Goal: Use online tool/utility: Utilize a website feature to perform a specific function

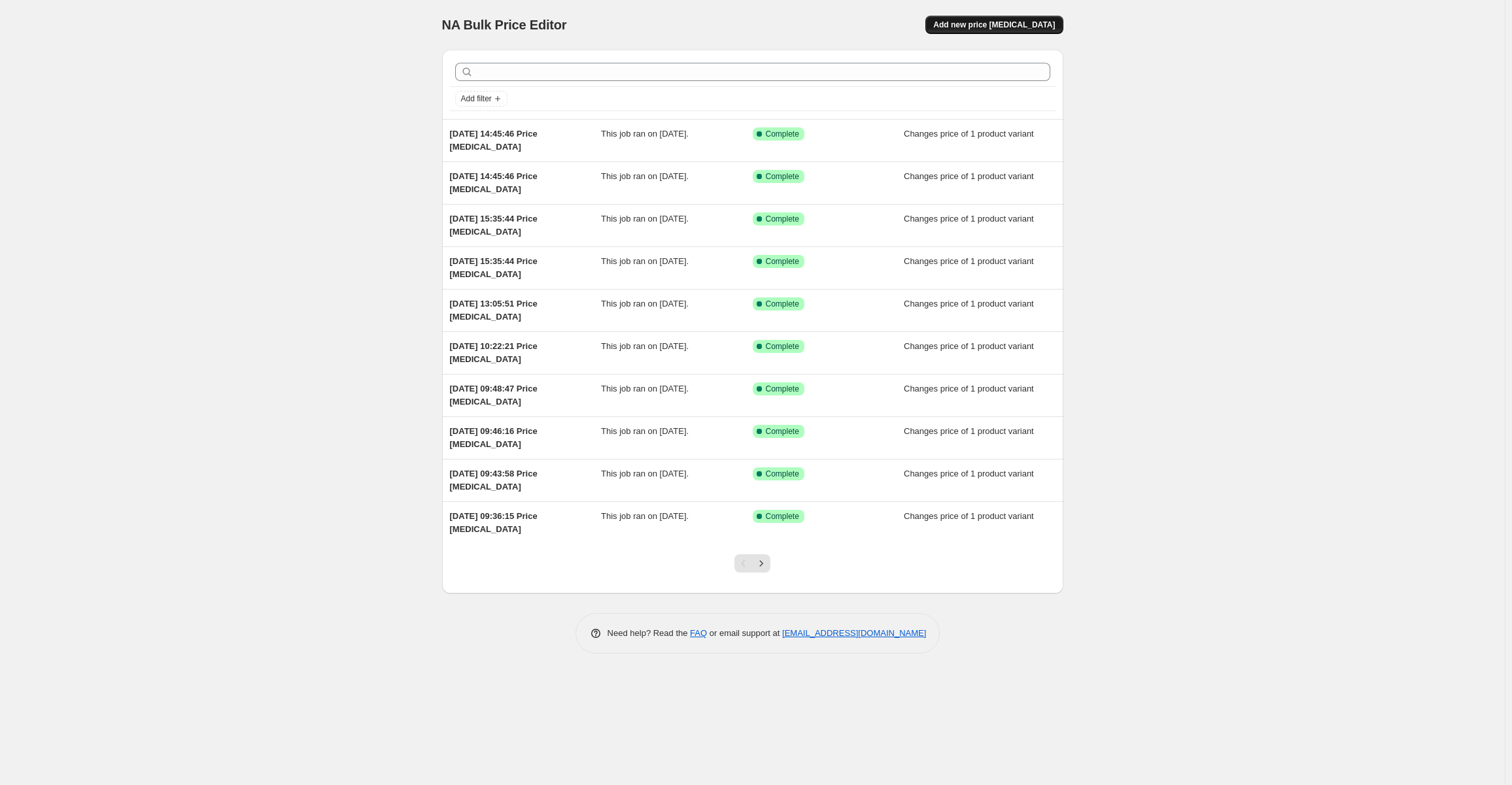
click at [1031, 23] on span "Add new price [MEDICAL_DATA]" at bounding box center [993, 24] width 122 height 10
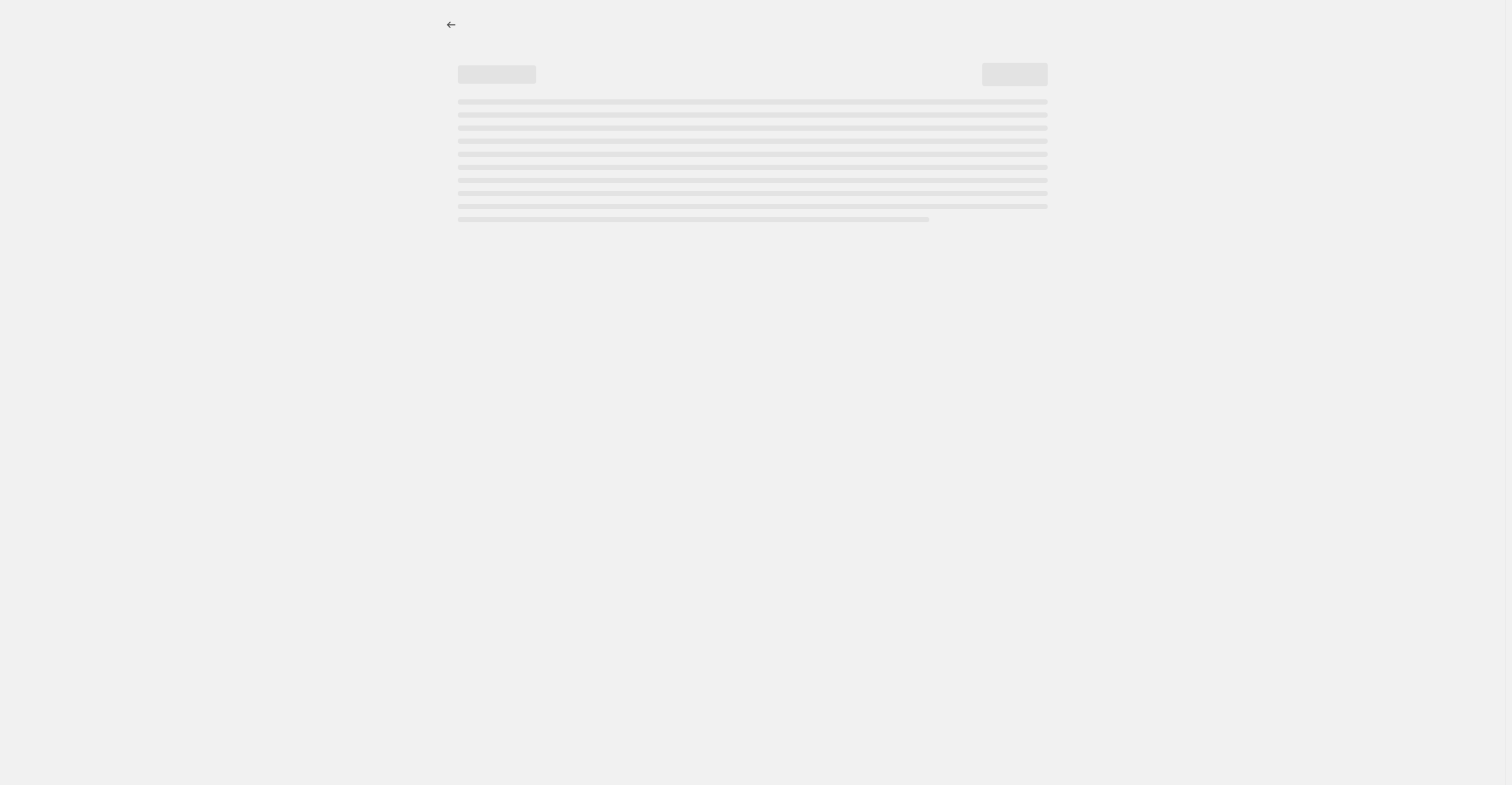
select select "percentage"
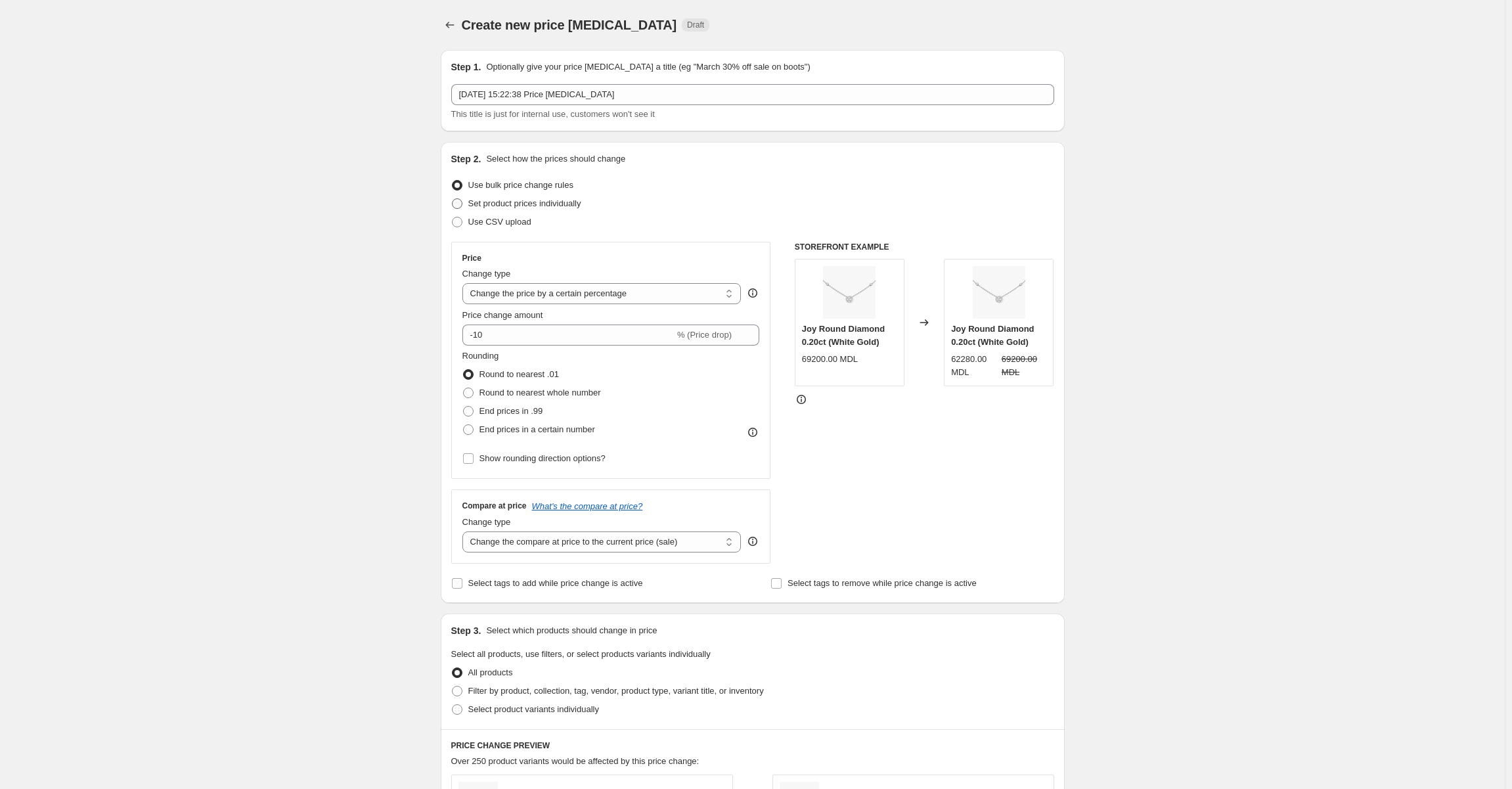
click at [461, 203] on span at bounding box center [457, 203] width 10 height 10
click at [453, 200] on input "Set product prices individually" at bounding box center [452, 199] width 1 height 1
radio input "true"
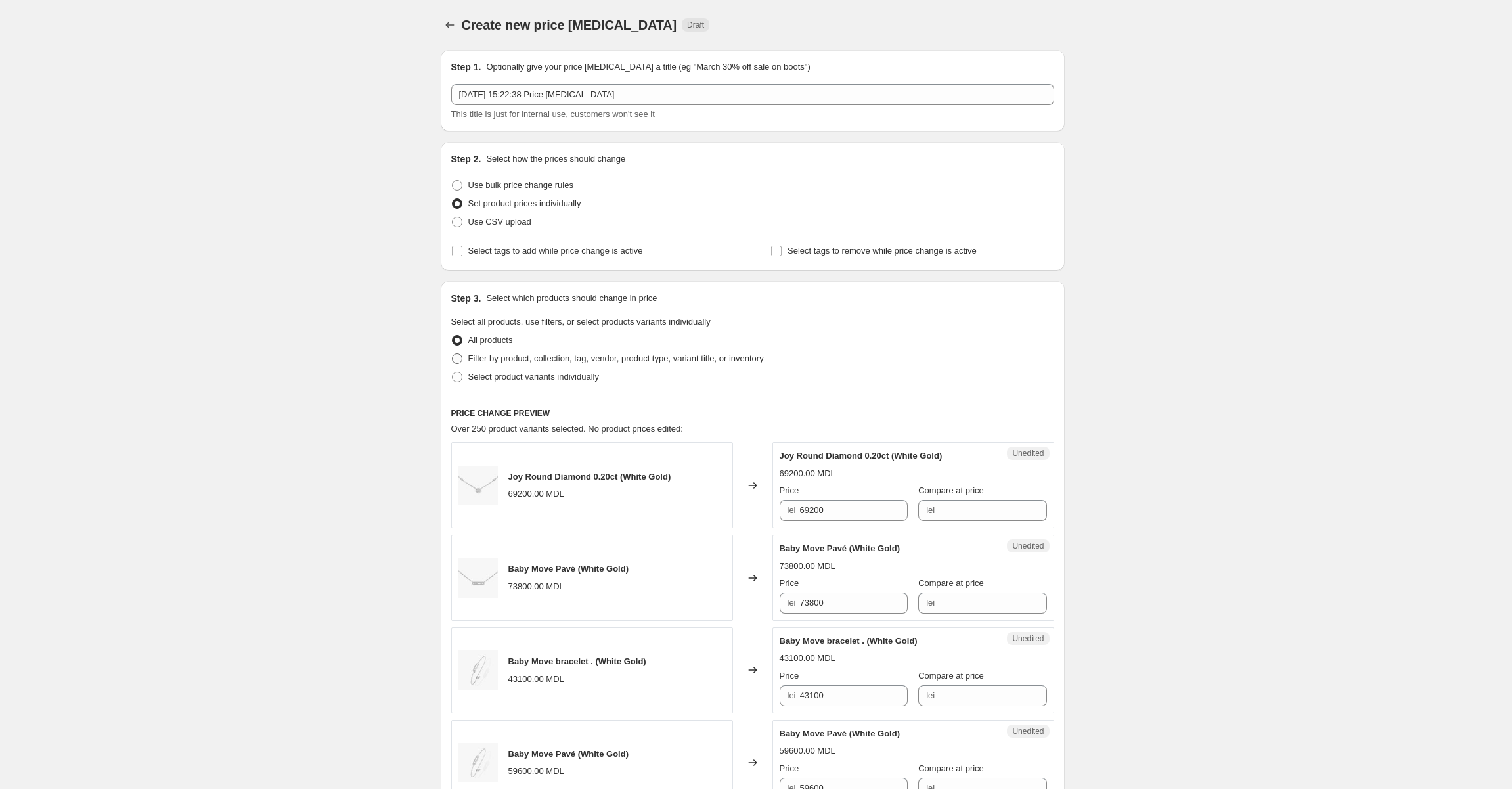
click at [459, 355] on span at bounding box center [457, 358] width 10 height 10
click at [453, 354] on input "Filter by product, collection, tag, vendor, product type, variant title, or inv…" at bounding box center [452, 353] width 1 height 1
radio input "true"
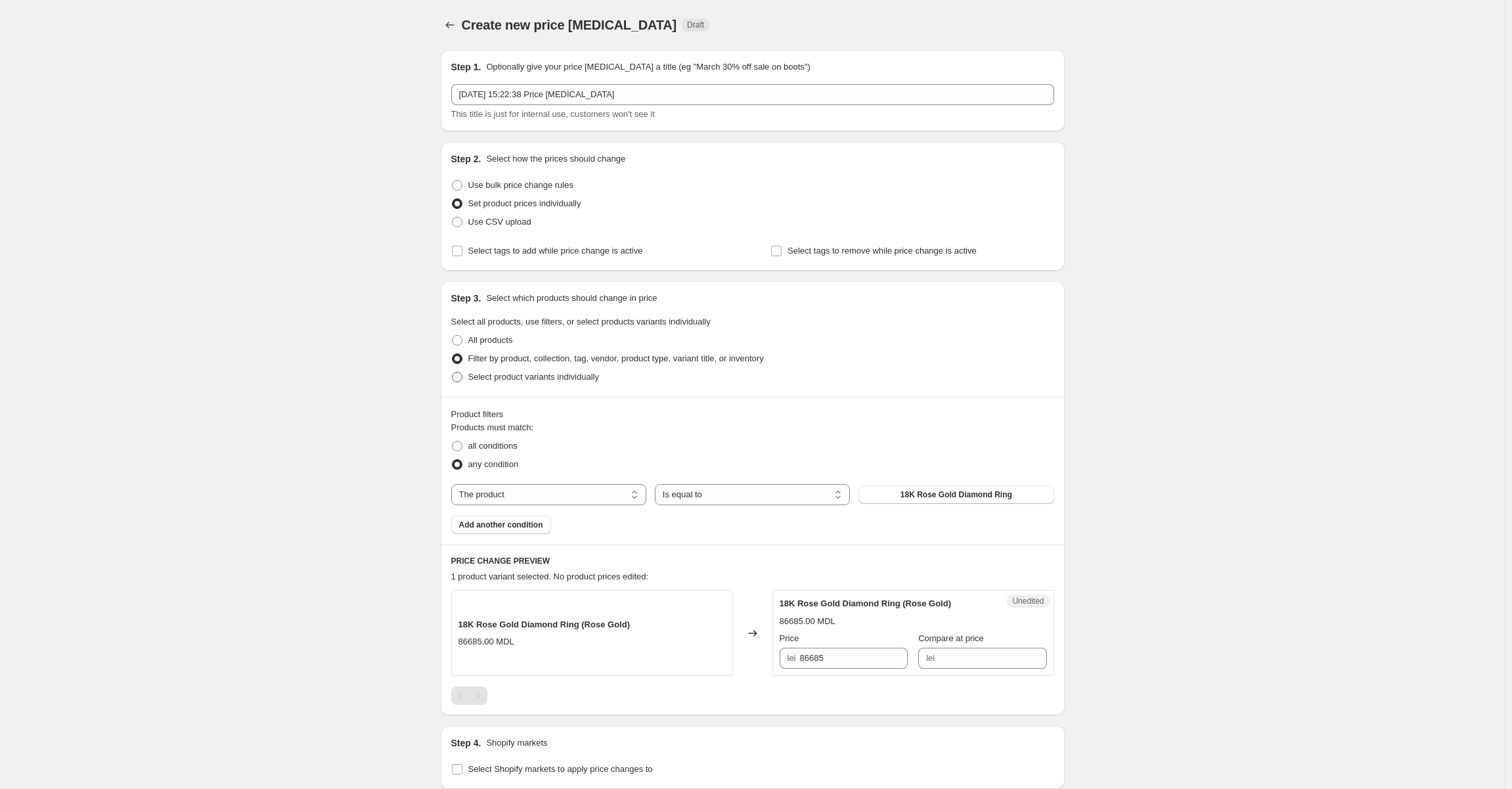
click at [461, 380] on span at bounding box center [457, 377] width 10 height 10
click at [453, 373] on input "Select product variants individually" at bounding box center [452, 372] width 1 height 1
radio input "true"
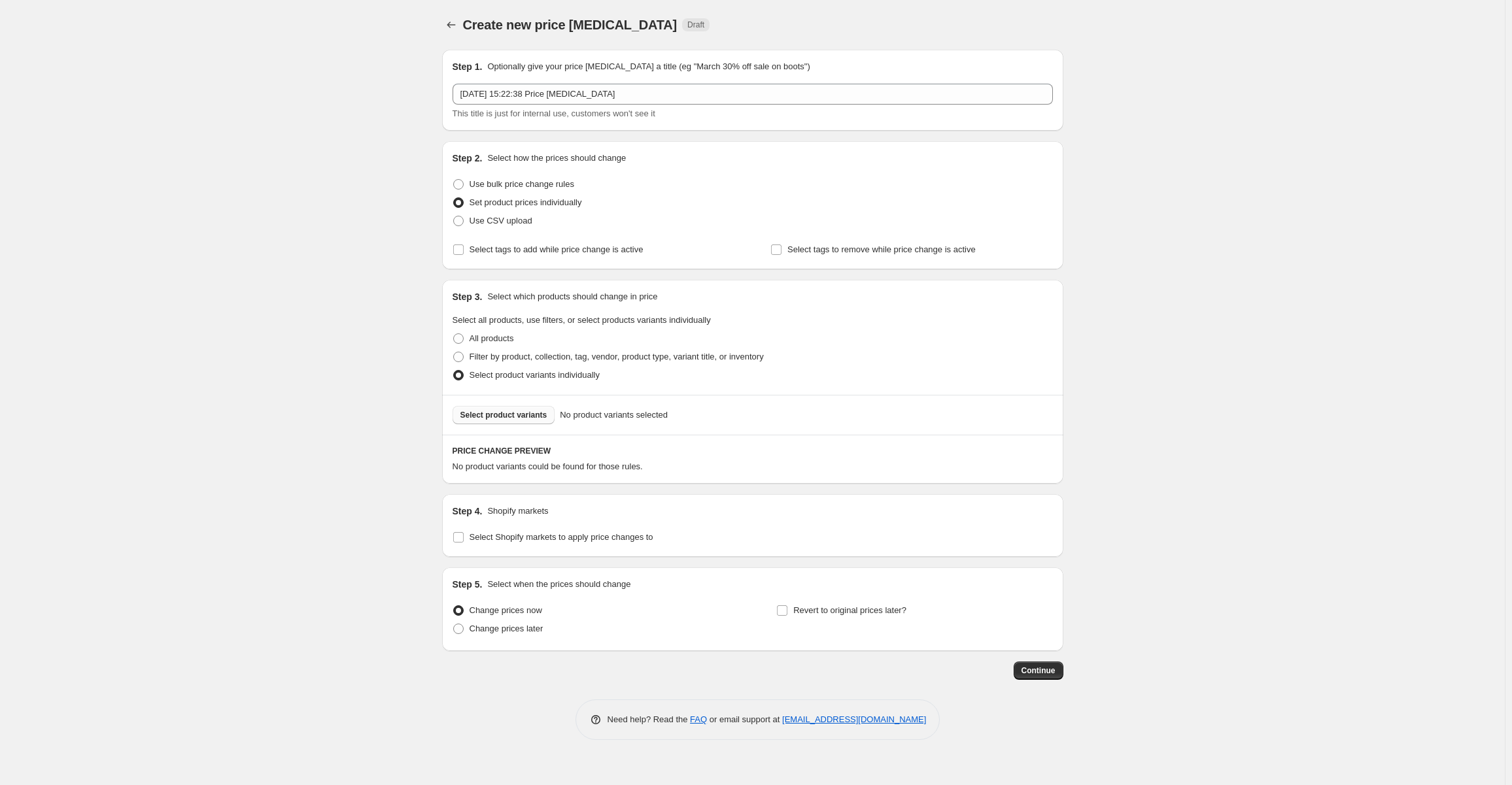
click at [472, 422] on button "Select product variants" at bounding box center [504, 416] width 103 height 19
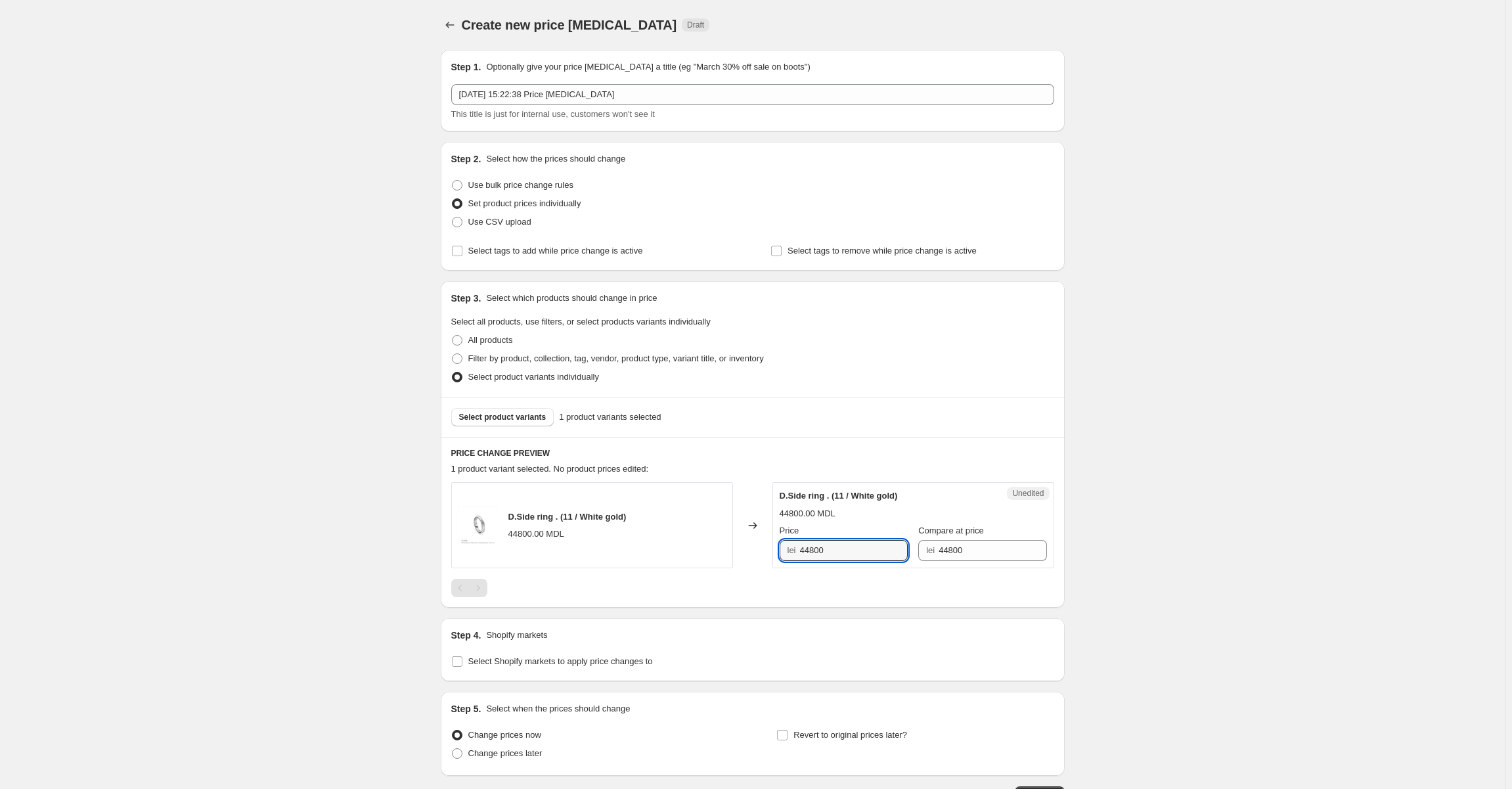
drag, startPoint x: 830, startPoint y: 551, endPoint x: 795, endPoint y: 552, distance: 35.0
click at [795, 552] on div "lei 44800" at bounding box center [844, 550] width 128 height 21
type input "32100"
click at [1075, 424] on div "Create new price [MEDICAL_DATA]. This page is ready Create new price [MEDICAL_D…" at bounding box center [752, 442] width 655 height 885
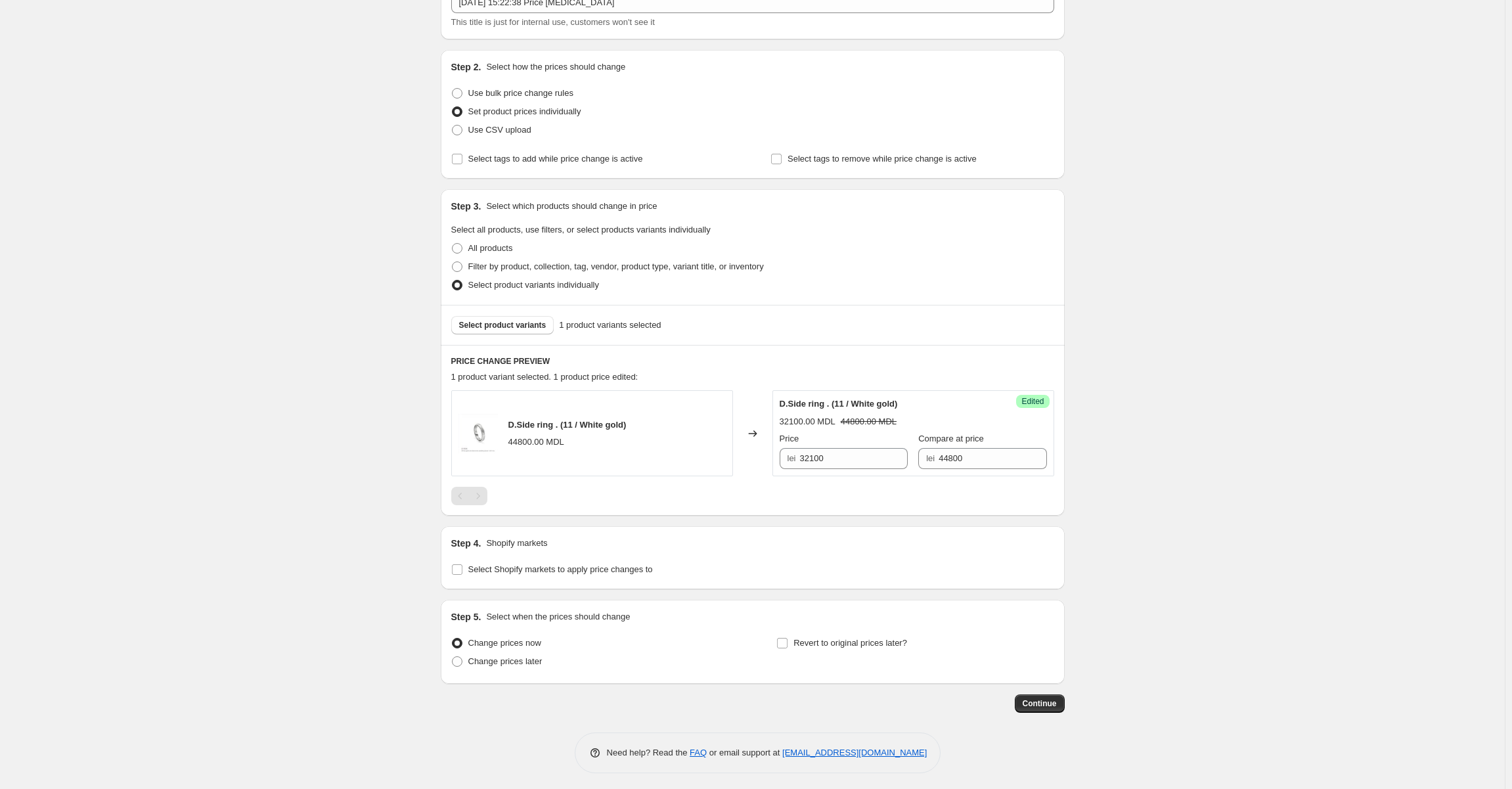
scroll to position [96, 0]
click at [1049, 705] on span "Continue" at bounding box center [1039, 699] width 34 height 10
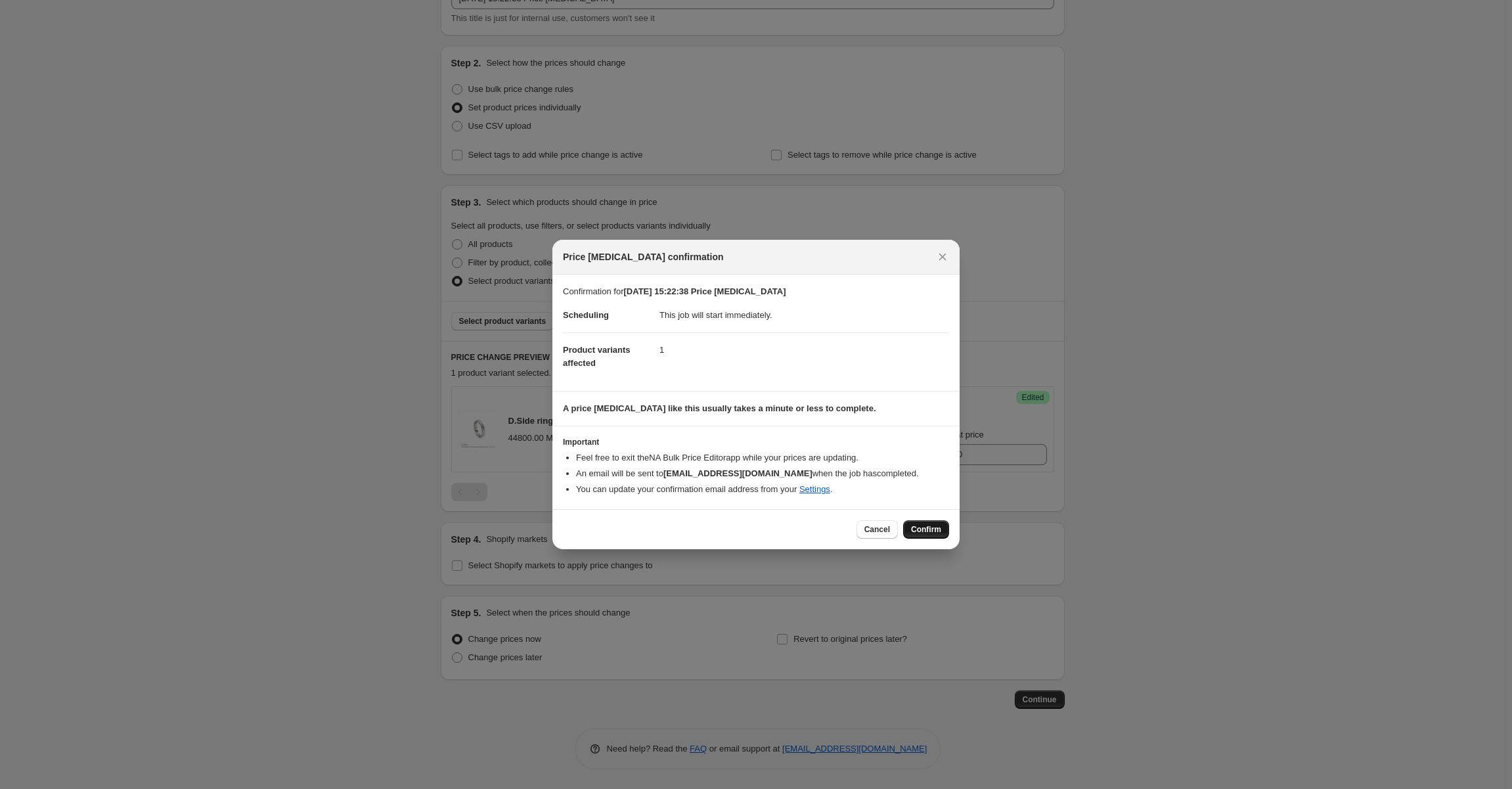
click at [935, 533] on span "Confirm" at bounding box center [927, 529] width 30 height 10
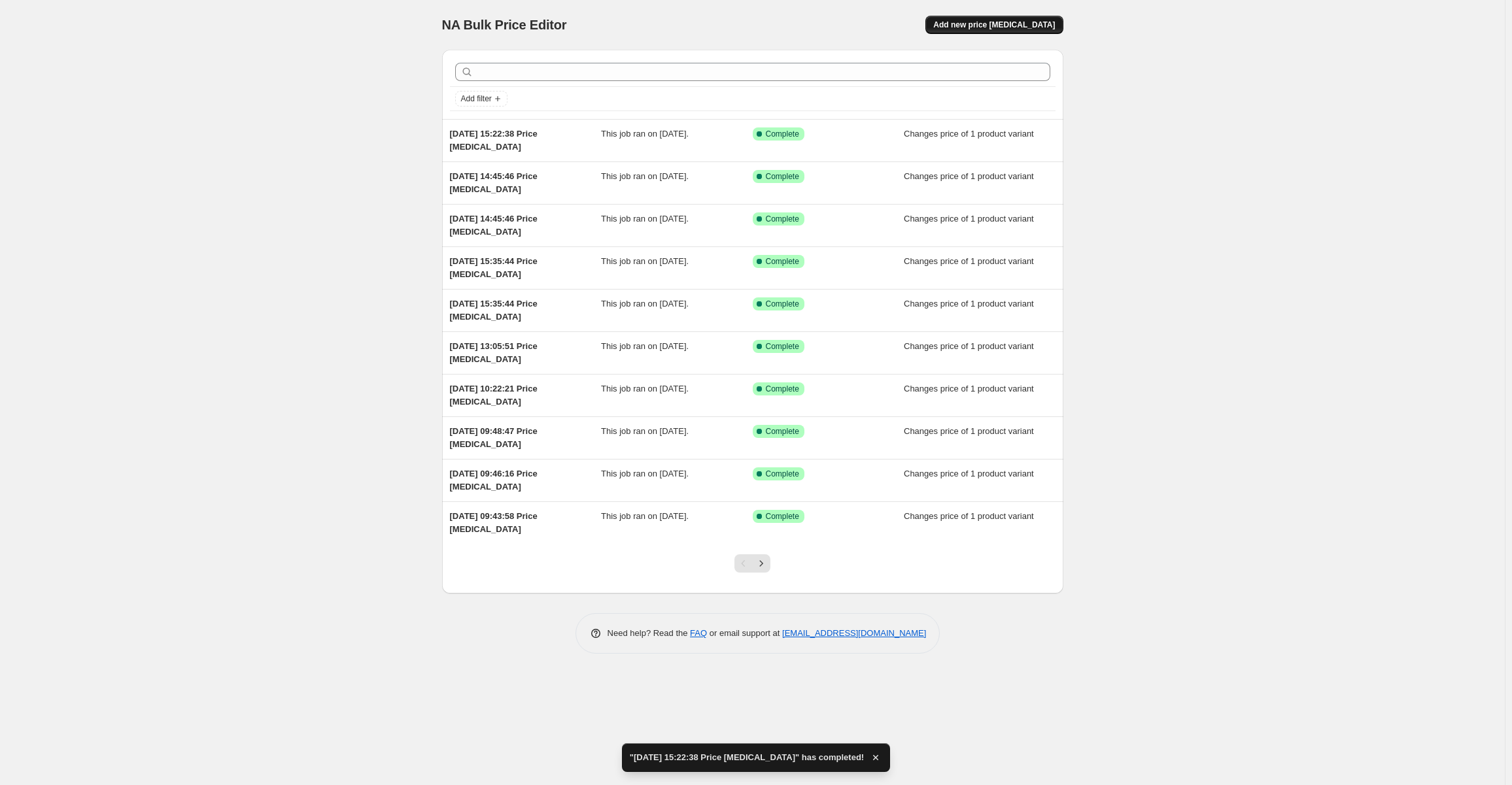
click at [985, 21] on span "Add new price [MEDICAL_DATA]" at bounding box center [993, 24] width 122 height 10
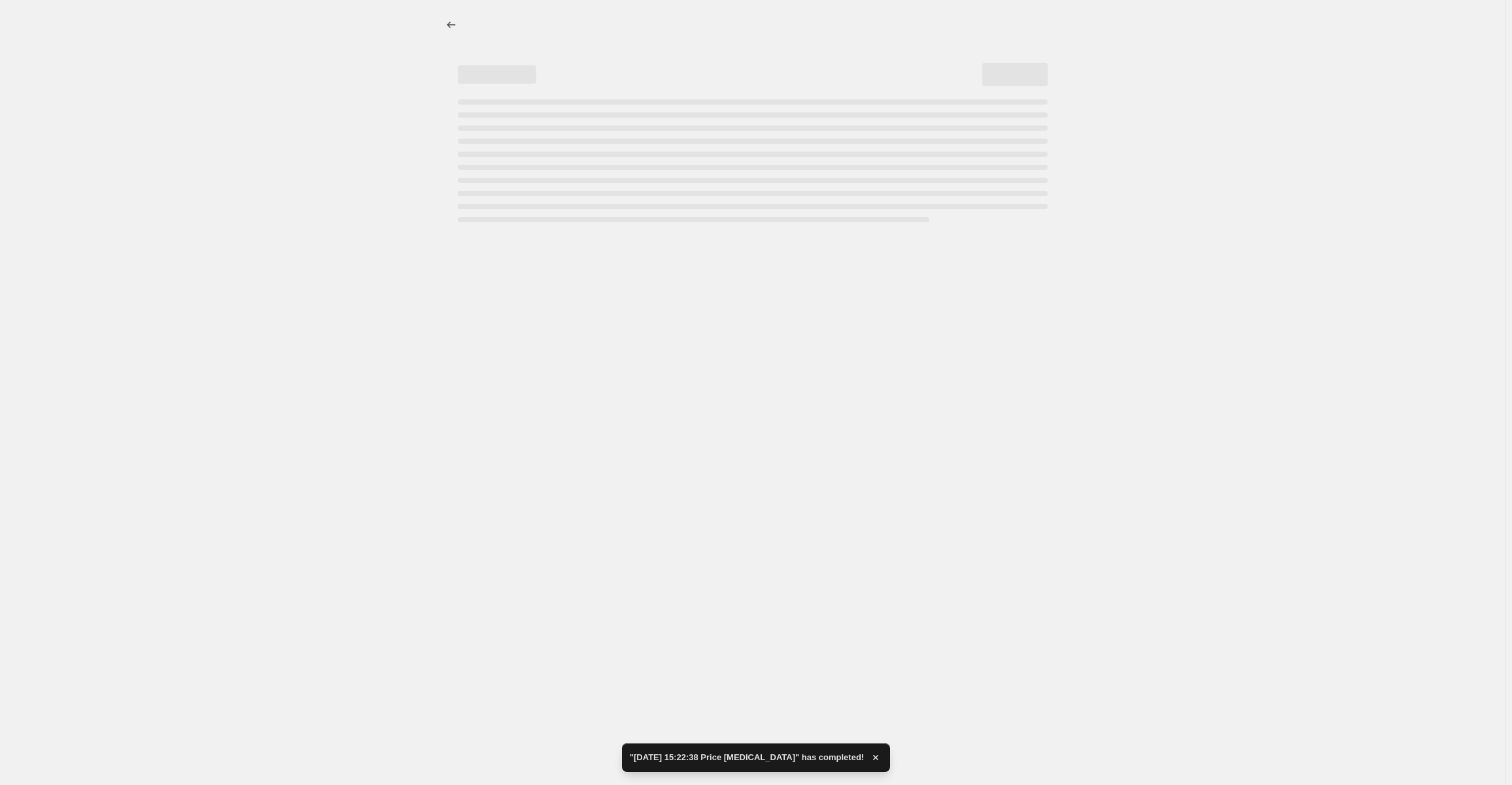
select select "percentage"
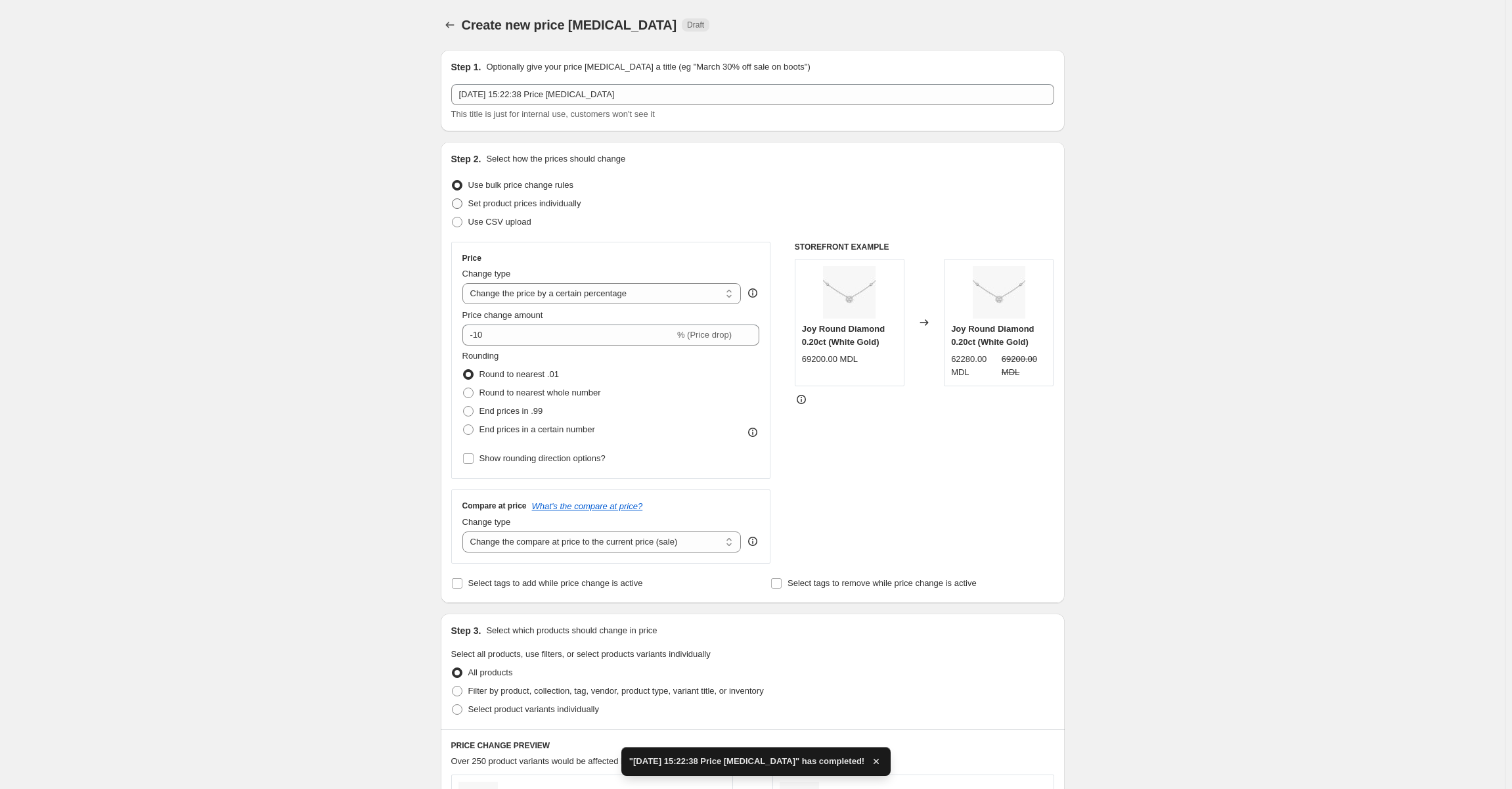
click at [458, 203] on span at bounding box center [457, 203] width 10 height 10
click at [453, 200] on input "Set product prices individually" at bounding box center [452, 199] width 1 height 1
radio input "true"
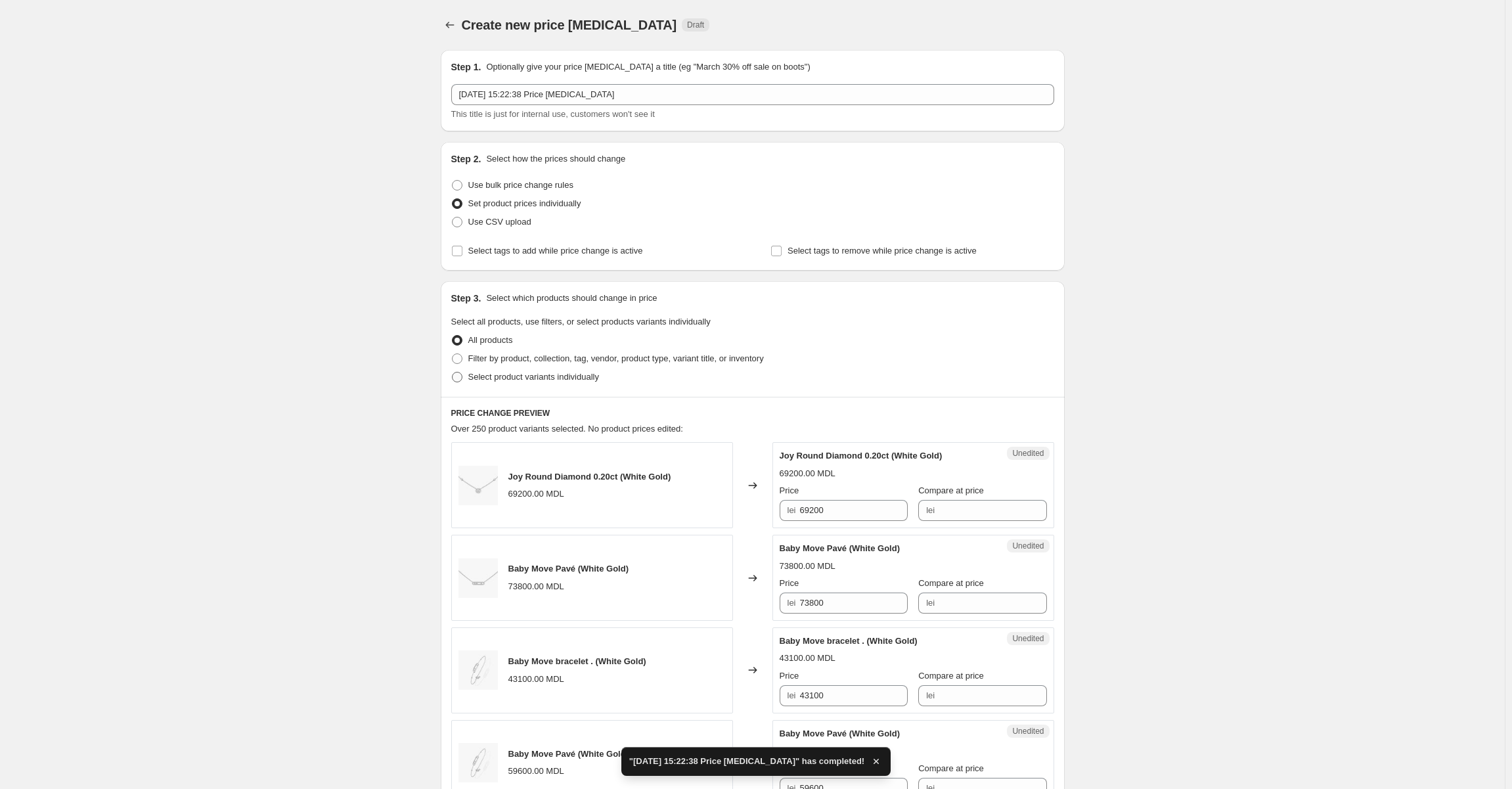
click at [468, 381] on label "Select product variants individually" at bounding box center [525, 378] width 148 height 19
click at [453, 373] on input "Select product variants individually" at bounding box center [452, 372] width 1 height 1
radio input "true"
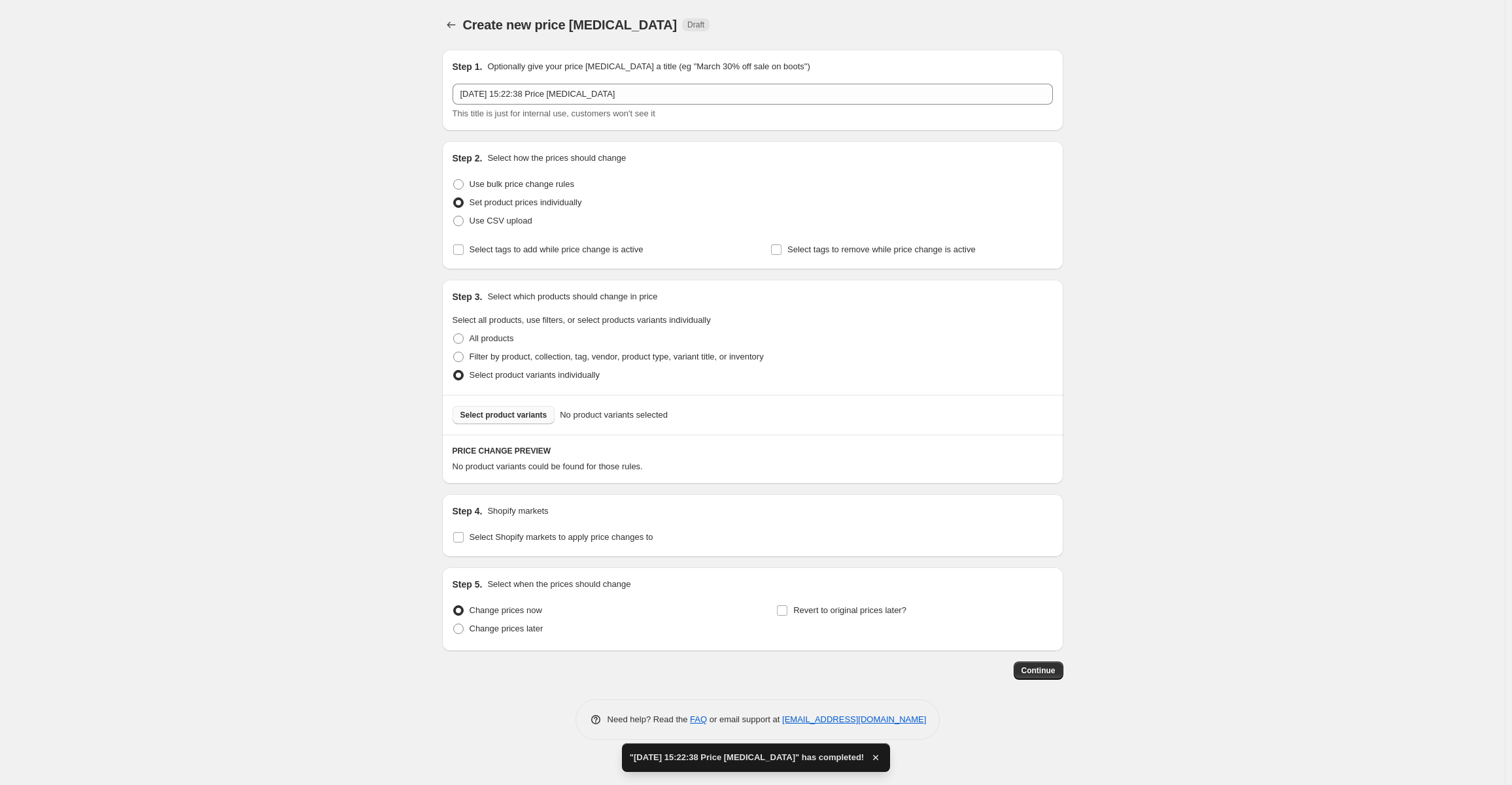
click at [469, 411] on span "Select product variants" at bounding box center [504, 415] width 87 height 10
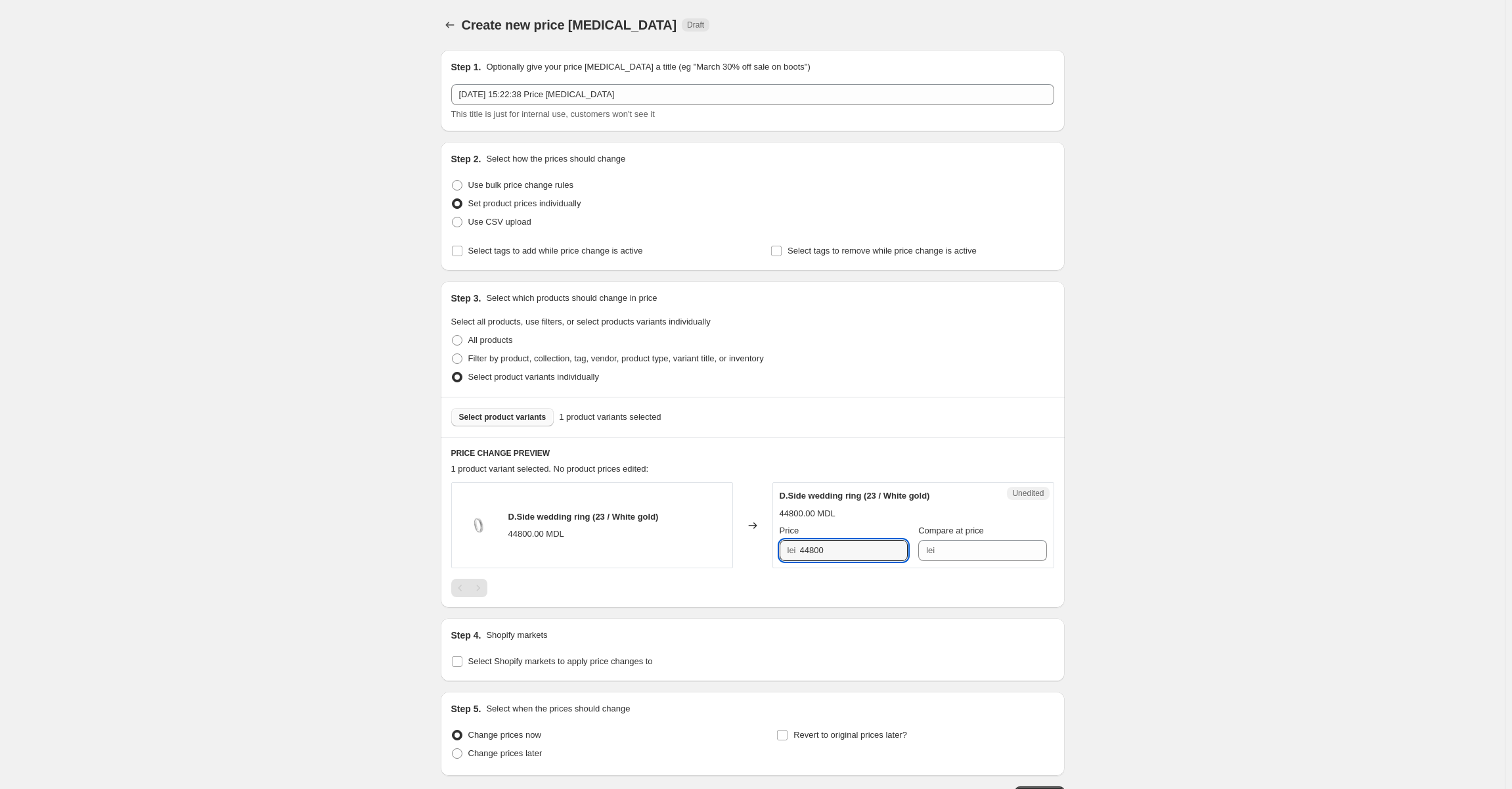
drag, startPoint x: 836, startPoint y: 551, endPoint x: 797, endPoint y: 551, distance: 39.0
click at [797, 551] on div "lei 44800" at bounding box center [844, 550] width 128 height 21
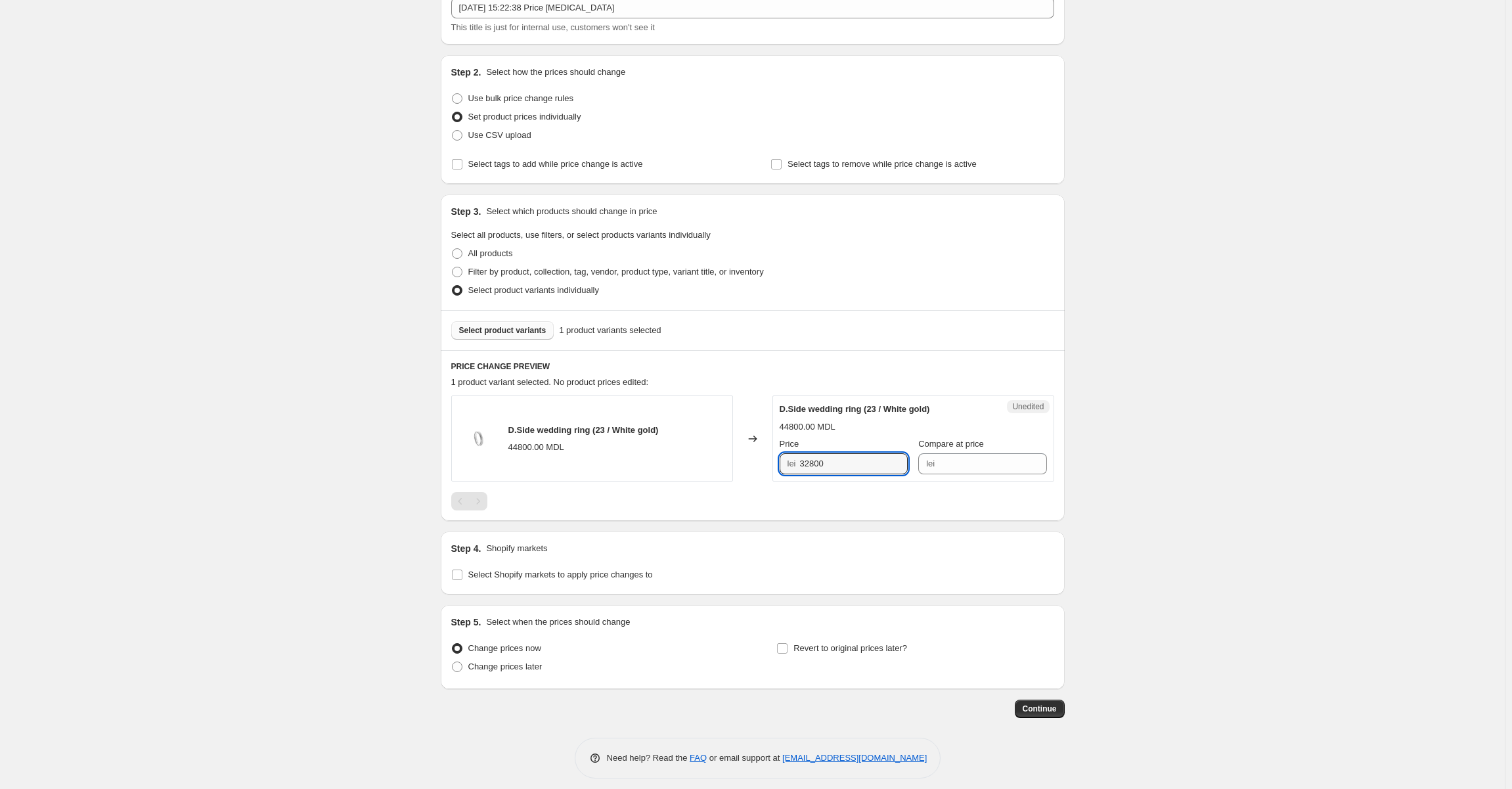
scroll to position [96, 0]
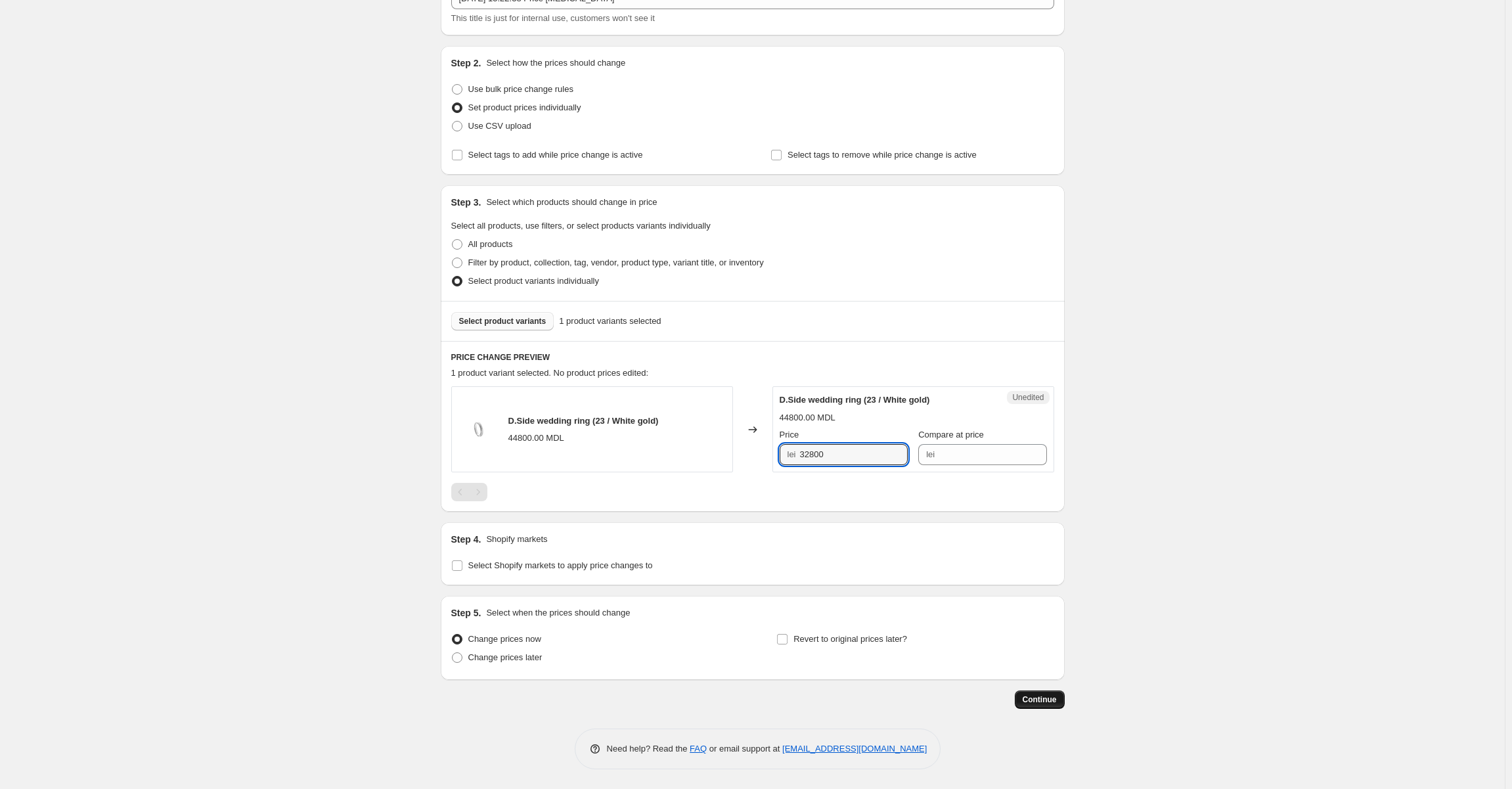
type input "32800"
click at [1034, 702] on span "Continue" at bounding box center [1039, 699] width 34 height 10
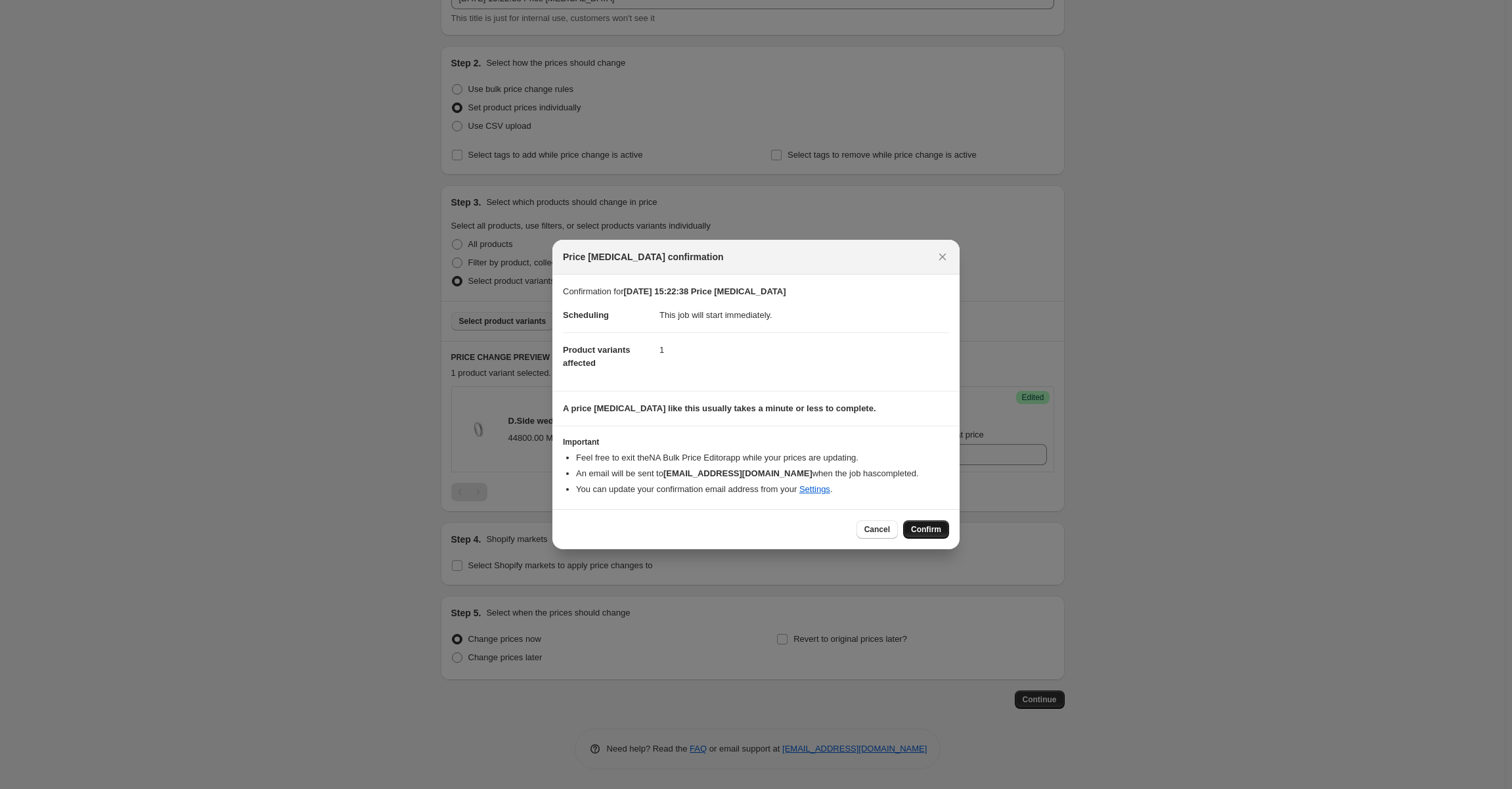
click at [928, 533] on span "Confirm" at bounding box center [927, 529] width 30 height 10
